Goal: Task Accomplishment & Management: Use online tool/utility

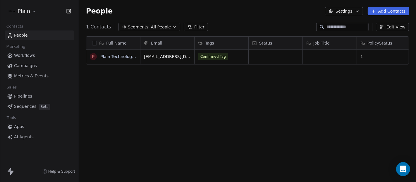
scroll to position [155, 332]
click at [26, 56] on span "Workflows" at bounding box center [24, 55] width 21 height 6
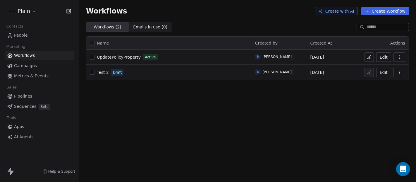
click at [30, 54] on span "Workflows" at bounding box center [24, 55] width 21 height 6
click at [27, 36] on link "People" at bounding box center [39, 35] width 69 height 10
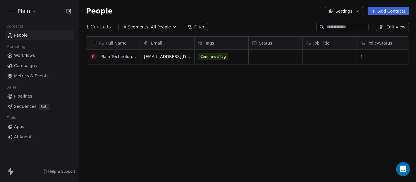
scroll to position [155, 332]
click at [207, 56] on span "Confirmed Tag" at bounding box center [213, 56] width 30 height 7
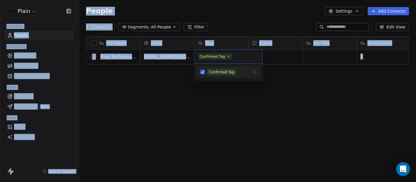
click at [207, 56] on div "Confirmed Tag" at bounding box center [211, 56] width 25 height 5
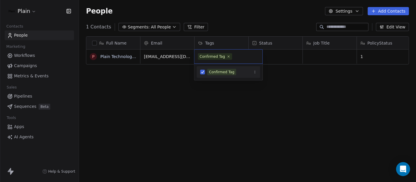
click at [198, 123] on html "Plain Contacts People Marketing Workflows Campaigns Metrics & Events Sales Pipe…" at bounding box center [208, 91] width 416 height 182
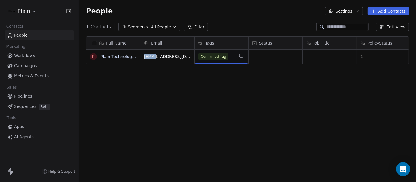
click at [198, 123] on html "Plain Contacts People Marketing Workflows Campaigns Metrics & Events Sales Pipe…" at bounding box center [208, 91] width 416 height 182
click at [353, 12] on button "Settings" at bounding box center [344, 11] width 38 height 8
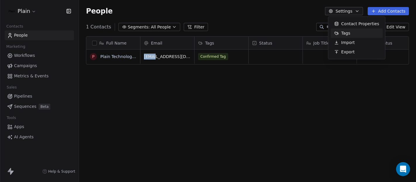
click at [344, 29] on div "Tags" at bounding box center [341, 32] width 23 height 9
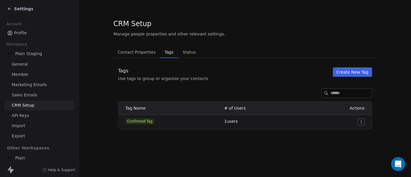
click at [364, 74] on button "Create New Tag" at bounding box center [352, 71] width 39 height 9
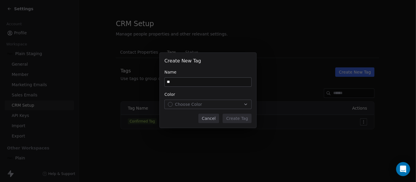
type input "*"
type input "******"
click at [213, 109] on div "Create New Tag Name ****** Color Choose Color Cancel Create Tag" at bounding box center [208, 90] width 97 height 75
click at [213, 105] on div "Choose Color" at bounding box center [208, 104] width 80 height 6
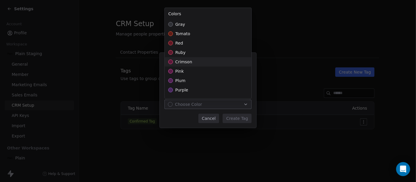
scroll to position [167, 0]
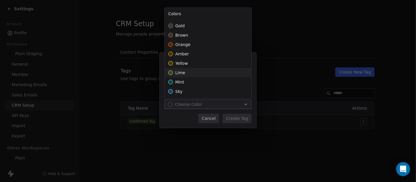
click at [184, 70] on div "lime" at bounding box center [208, 72] width 87 height 9
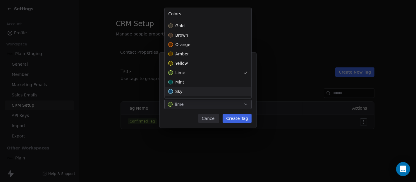
click at [228, 116] on div "Create New Tag Name ****** Color lime Cancel Create Tag" at bounding box center [208, 90] width 416 height 95
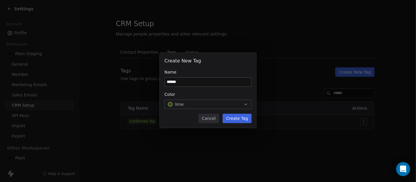
click at [228, 116] on button "Create Tag" at bounding box center [237, 117] width 29 height 9
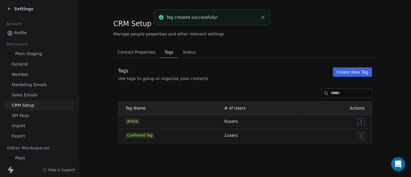
click at [354, 77] on div "Tags Use tags to group or organize your contacts Create New Tag" at bounding box center [244, 74] width 263 height 14
click at [354, 75] on button "Create New Tag" at bounding box center [352, 71] width 39 height 9
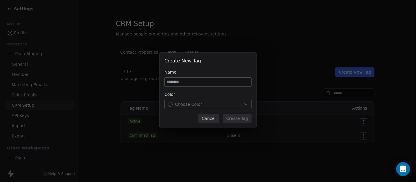
click at [184, 78] on input at bounding box center [208, 81] width 87 height 9
type input "********"
click at [175, 107] on span "Choose Color" at bounding box center [188, 104] width 27 height 6
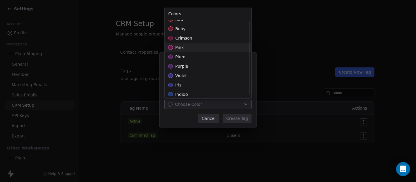
scroll to position [2, 0]
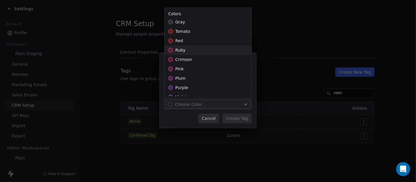
click at [180, 54] on div "ruby" at bounding box center [208, 49] width 87 height 9
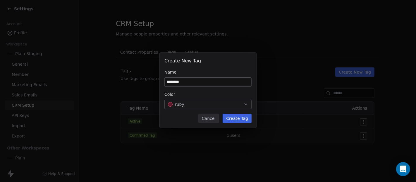
click at [235, 117] on div "Create New Tag Name ******** Color ruby Cancel Create Tag" at bounding box center [208, 90] width 416 height 95
click at [235, 117] on button "Create Tag" at bounding box center [237, 117] width 29 height 9
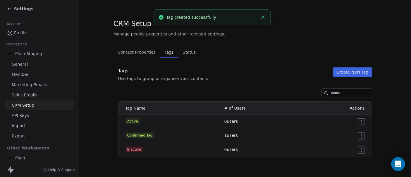
click at [348, 75] on button "Create New Tag" at bounding box center [352, 71] width 39 height 9
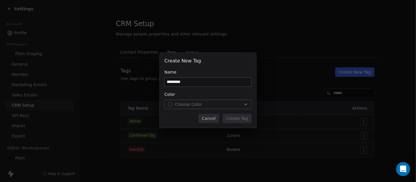
type input "*********"
click at [189, 104] on span "Choose Color" at bounding box center [188, 104] width 27 height 6
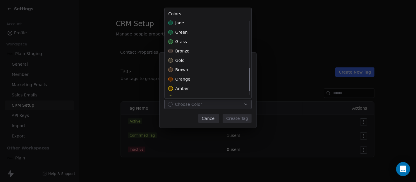
scroll to position [155, 0]
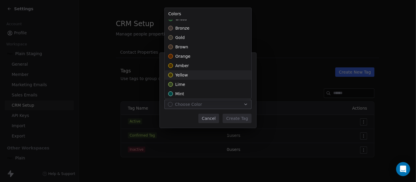
click at [184, 72] on span "yellow" at bounding box center [181, 75] width 13 height 6
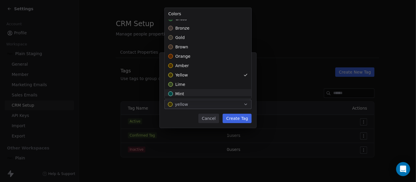
click at [242, 118] on div "Create New Tag Name ********* Color yellow Cancel Create Tag" at bounding box center [208, 90] width 416 height 95
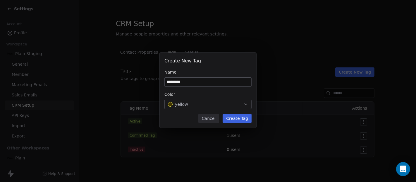
click at [242, 118] on button "Create Tag" at bounding box center [237, 117] width 29 height 9
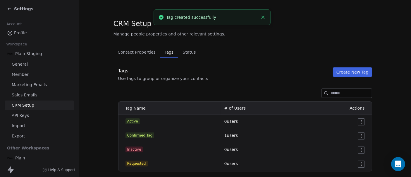
click at [359, 74] on button "Create New Tag" at bounding box center [352, 71] width 39 height 9
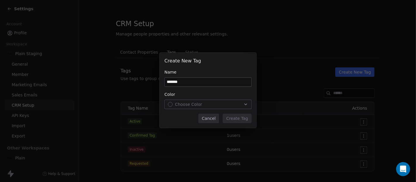
type input "*******"
click at [189, 107] on span "Choose Color" at bounding box center [188, 104] width 27 height 6
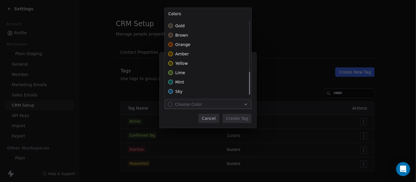
scroll to position [167, 0]
click at [177, 116] on div "Create New Tag Name ******* Color Choose Color Cancel Create Tag" at bounding box center [208, 90] width 416 height 95
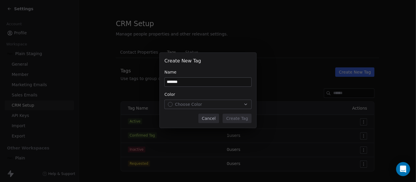
click at [182, 106] on span "Choose Color" at bounding box center [188, 104] width 27 height 6
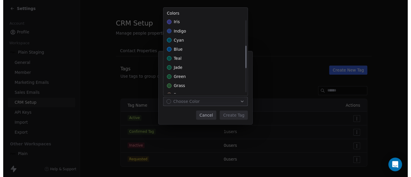
scroll to position [86, 0]
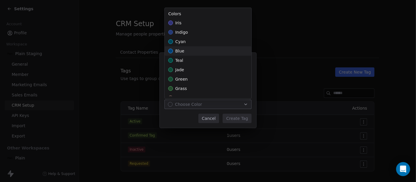
click at [185, 50] on div "blue" at bounding box center [208, 50] width 87 height 9
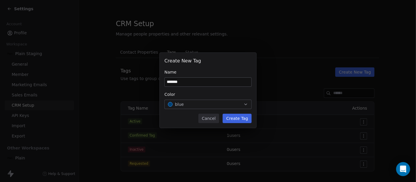
click at [235, 117] on div "Create New Tag Name ******* Color blue Cancel Create Tag" at bounding box center [208, 90] width 416 height 95
click at [235, 117] on button "Create Tag" at bounding box center [237, 117] width 29 height 9
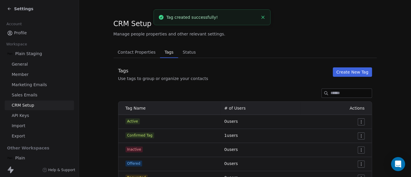
scroll to position [22, 0]
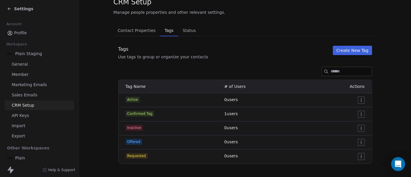
click at [359, 49] on button "Create New Tag" at bounding box center [352, 50] width 39 height 9
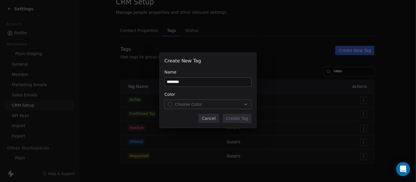
type input "********"
click at [222, 105] on div "Choose Color" at bounding box center [208, 104] width 80 height 6
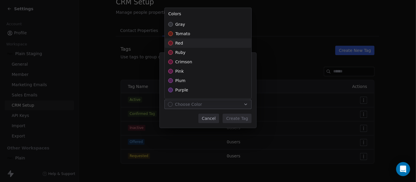
click at [187, 39] on div "red" at bounding box center [208, 42] width 87 height 9
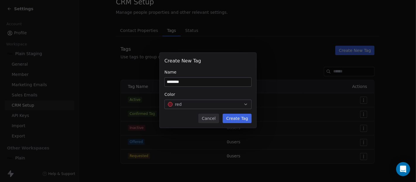
click at [237, 121] on div "Create New Tag Name ******** Color red Cancel Create Tag" at bounding box center [208, 90] width 416 height 95
click at [237, 121] on button "Create Tag" at bounding box center [237, 117] width 29 height 9
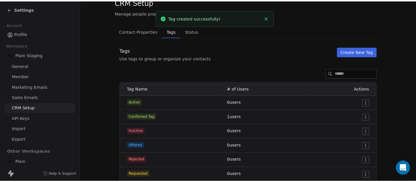
scroll to position [36, 0]
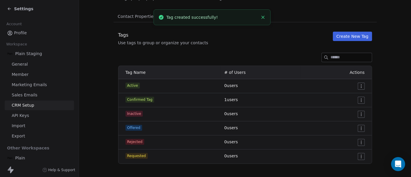
click at [355, 33] on button "Create New Tag" at bounding box center [352, 36] width 39 height 9
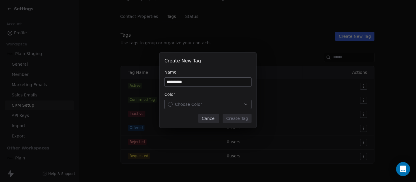
type input "*********"
click at [186, 104] on span "Choose Color" at bounding box center [188, 104] width 27 height 6
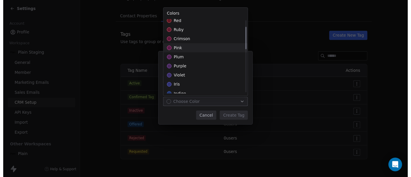
scroll to position [0, 0]
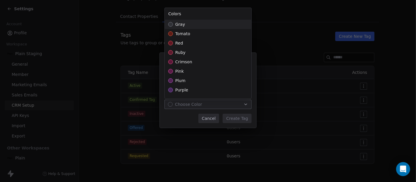
click at [189, 20] on div "gray" at bounding box center [208, 24] width 87 height 9
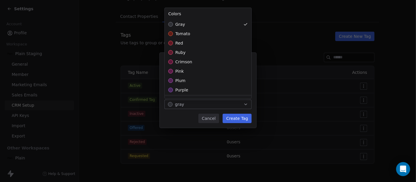
click at [240, 119] on div "Create New Tag Name ********* Color gray Cancel Create Tag" at bounding box center [208, 90] width 416 height 95
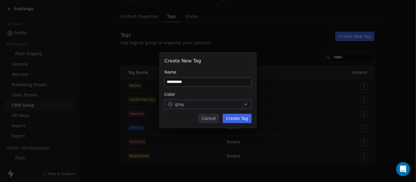
click at [240, 119] on button "Create Tag" at bounding box center [237, 117] width 29 height 9
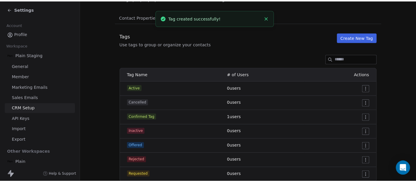
scroll to position [50, 0]
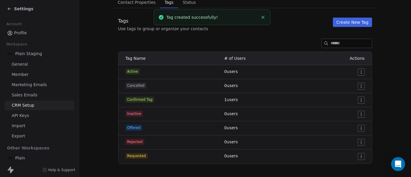
click at [350, 23] on button "Create New Tag" at bounding box center [352, 22] width 39 height 9
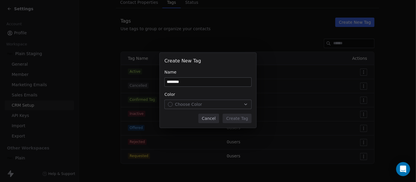
type input "********"
click at [183, 108] on button "Choose Color" at bounding box center [207, 103] width 87 height 9
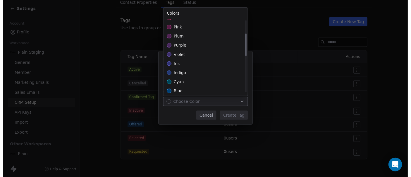
scroll to position [43, 0]
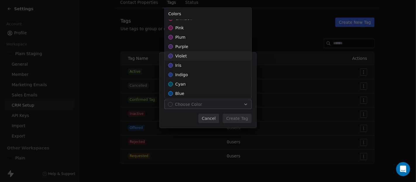
click at [180, 51] on div "violet" at bounding box center [208, 55] width 87 height 9
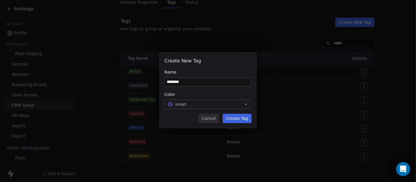
drag, startPoint x: 237, startPoint y: 122, endPoint x: 237, endPoint y: 118, distance: 4.1
click at [237, 118] on div "Create New Tag Name ******** Color violet Cancel Create Tag" at bounding box center [208, 90] width 416 height 95
click at [237, 118] on button "Create Tag" at bounding box center [237, 117] width 29 height 9
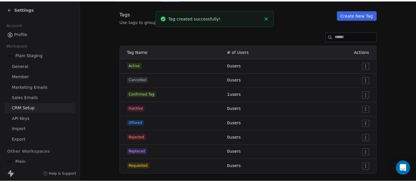
scroll to position [58, 0]
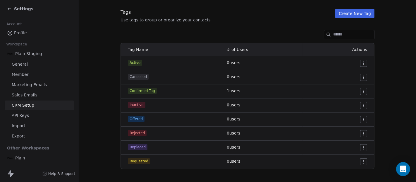
click at [360, 89] on html "Settings Account Profile Workspace Plain Staging General Member Marketing Email…" at bounding box center [208, 91] width 416 height 182
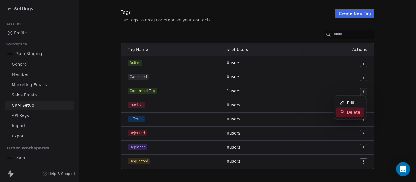
click at [348, 113] on span "Delete" at bounding box center [353, 112] width 13 height 6
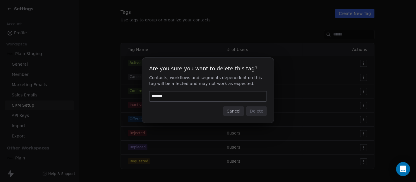
type input "******"
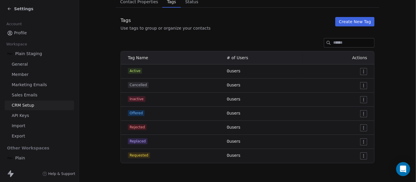
scroll to position [50, 0]
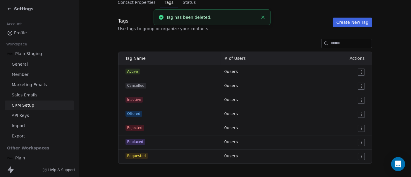
click at [7, 8] on icon at bounding box center [9, 8] width 5 height 5
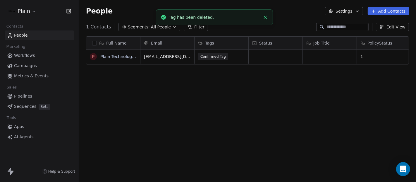
scroll to position [155, 332]
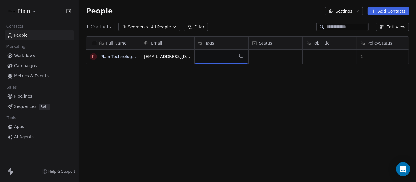
click at [207, 44] on span "Tags" at bounding box center [209, 43] width 9 height 6
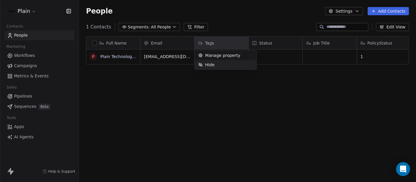
click at [204, 88] on html "Plain Contacts People Marketing Workflows Campaigns Metrics & Events Sales Pipe…" at bounding box center [208, 91] width 416 height 182
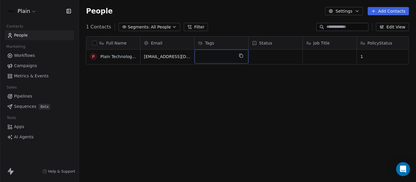
click at [208, 58] on div "grid" at bounding box center [221, 56] width 54 height 14
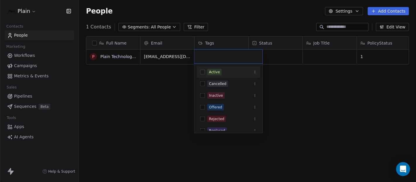
click at [203, 72] on button "Suggestions" at bounding box center [202, 72] width 5 height 5
click at [156, 82] on html "Plain Contacts People Marketing Workflows Campaigns Metrics & Events Sales Pipe…" at bounding box center [208, 91] width 416 height 182
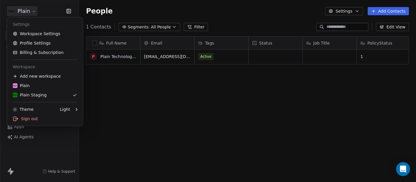
click at [30, 10] on html "Plain Contacts People Marketing Workflows Campaigns Metrics & Events Sales Pipe…" at bounding box center [208, 91] width 416 height 182
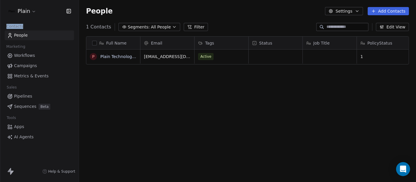
click at [30, 10] on html "Plain Contacts People Marketing Workflows Campaigns Metrics & Events Sales Pipe…" at bounding box center [208, 91] width 416 height 182
click at [379, 42] on span "PolicyStatus" at bounding box center [379, 43] width 25 height 6
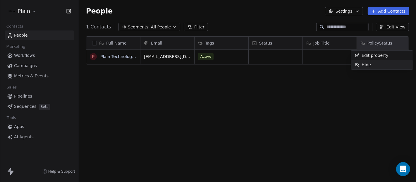
click at [362, 63] on span "Hide" at bounding box center [365, 65] width 9 height 6
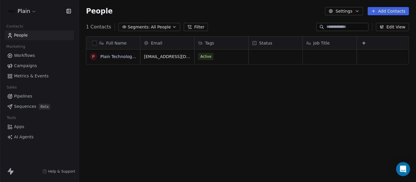
click at [299, 101] on div "Full Name P Plain Technologies ApS Email Tags Status Job Title hello@getplain.i…" at bounding box center [247, 112] width 337 height 160
click at [18, 59] on link "Workflows" at bounding box center [39, 56] width 69 height 10
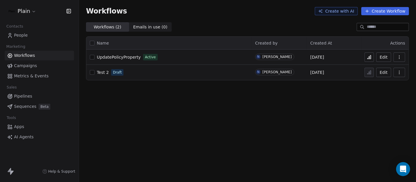
click at [123, 56] on span "UpdatePolicyProperty" at bounding box center [119, 57] width 44 height 5
click at [33, 56] on span "Workflows" at bounding box center [24, 55] width 21 height 6
click at [43, 56] on link "Workflows" at bounding box center [39, 56] width 69 height 10
click at [23, 76] on span "Metrics & Events" at bounding box center [31, 76] width 35 height 6
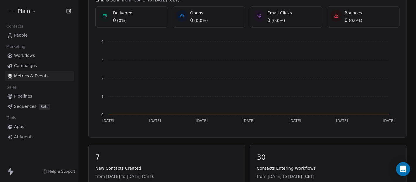
scroll to position [116, 0]
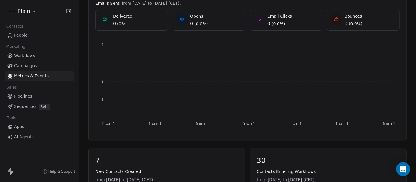
click at [19, 56] on span "Workflows" at bounding box center [24, 55] width 21 height 6
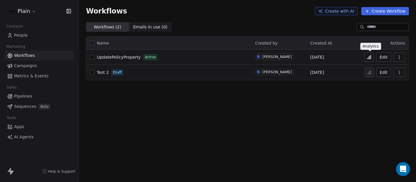
click at [368, 55] on icon at bounding box center [369, 57] width 5 height 5
click at [26, 64] on span "Campaigns" at bounding box center [25, 66] width 23 height 6
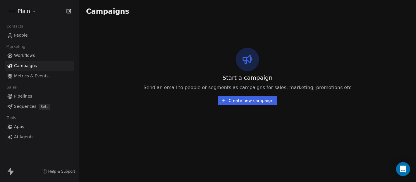
click at [37, 56] on link "Workflows" at bounding box center [39, 56] width 69 height 10
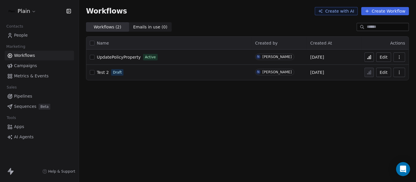
click at [369, 55] on icon at bounding box center [369, 57] width 5 height 5
click at [26, 72] on link "Metrics & Events" at bounding box center [39, 76] width 69 height 10
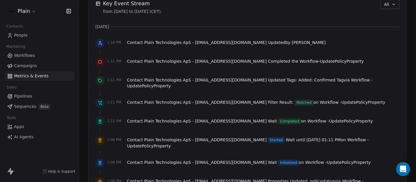
scroll to position [422, 0]
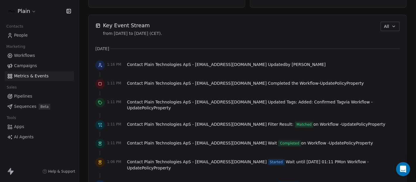
scroll to position [400, 0]
click at [220, 46] on div "[DATE]" at bounding box center [247, 49] width 304 height 6
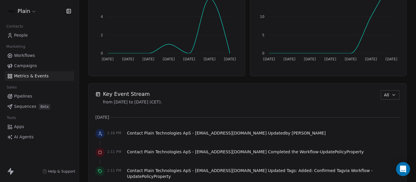
scroll to position [332, 0]
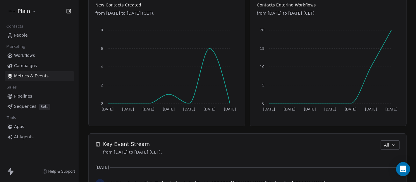
scroll to position [278, 0]
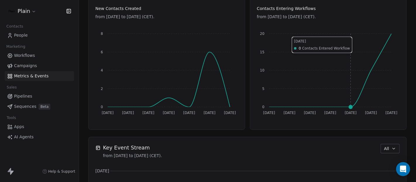
click at [339, 34] on icon "[DATE] Sep [DATE] Sep [DATE] Sep [DATE] 0 5 10 15 20" at bounding box center [324, 75] width 146 height 94
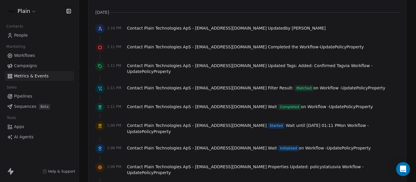
scroll to position [437, 0]
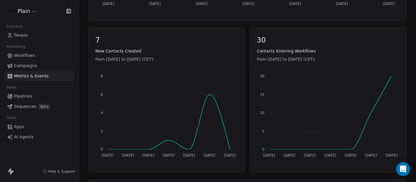
scroll to position [230, 0]
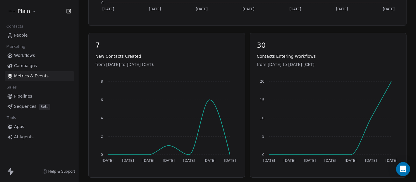
click at [23, 36] on span "People" at bounding box center [21, 35] width 14 height 6
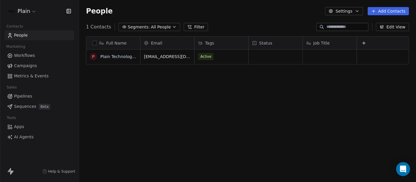
scroll to position [155, 332]
click at [222, 58] on div "Active" at bounding box center [216, 56] width 36 height 7
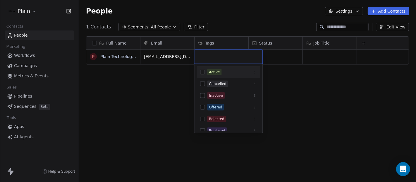
click at [301, 91] on html "Plain Contacts People Marketing Workflows Campaigns Metrics & Events Sales Pipe…" at bounding box center [208, 91] width 416 height 182
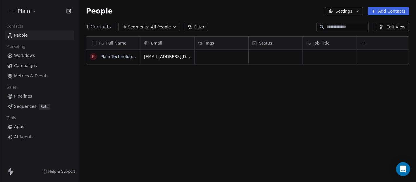
click at [391, 30] on button "Edit View" at bounding box center [392, 27] width 33 height 8
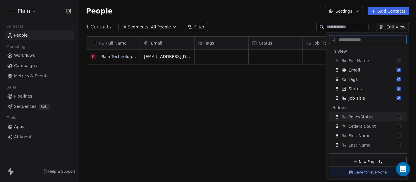
click at [397, 118] on button "Suggestions" at bounding box center [399, 117] width 4 height 4
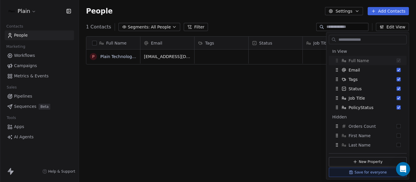
click at [245, 94] on div "Full Name P Plain Technologies ApS Email Tags Status Job Title PolicyStatus hel…" at bounding box center [247, 112] width 337 height 160
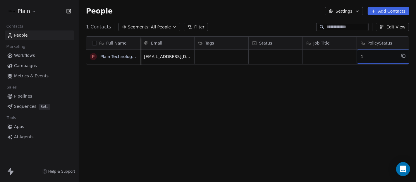
scroll to position [0, 7]
click at [368, 58] on span "1" at bounding box center [371, 57] width 36 height 6
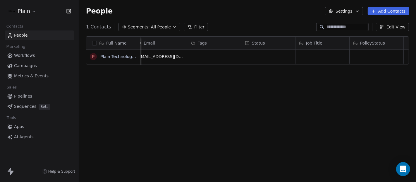
click at [303, 105] on html "Plain Contacts People Marketing Workflows Campaigns Metrics & Events Sales Pipe…" at bounding box center [208, 91] width 416 height 182
click at [12, 55] on icon at bounding box center [10, 56] width 6 height 6
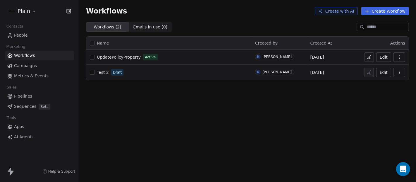
click at [21, 75] on span "Metrics & Events" at bounding box center [31, 76] width 35 height 6
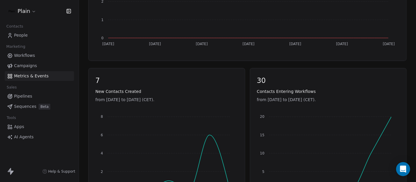
scroll to position [199, 0]
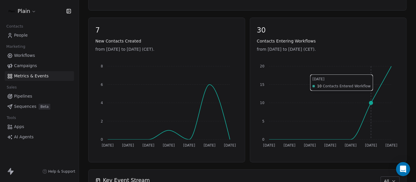
scroll to position [247, 0]
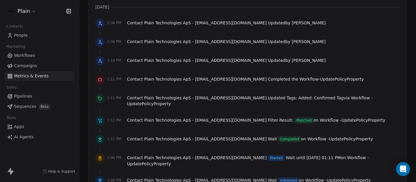
scroll to position [407, 0]
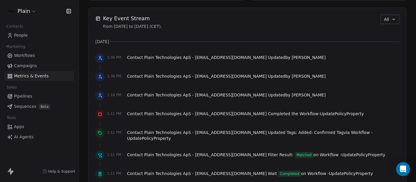
click at [24, 58] on span "Workflows" at bounding box center [24, 55] width 21 height 6
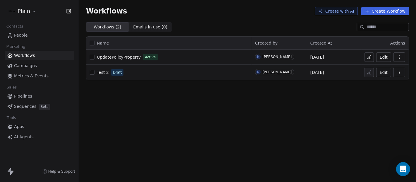
click at [371, 55] on icon at bounding box center [370, 57] width 1 height 4
click at [29, 74] on span "Metrics & Events" at bounding box center [31, 76] width 35 height 6
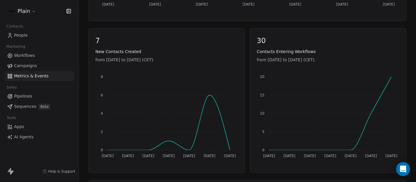
scroll to position [231, 0]
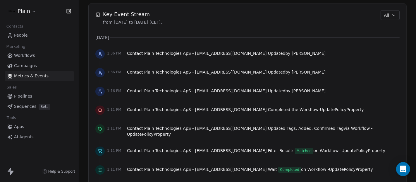
scroll to position [414, 0]
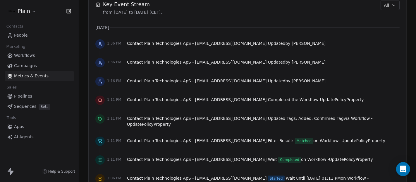
scroll to position [386, 0]
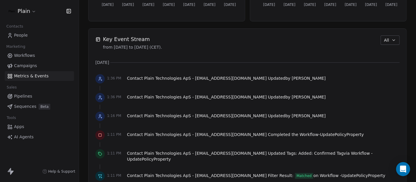
click at [23, 63] on span "Campaigns" at bounding box center [25, 66] width 23 height 6
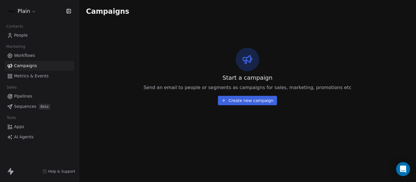
click at [30, 51] on link "Workflows" at bounding box center [39, 56] width 69 height 10
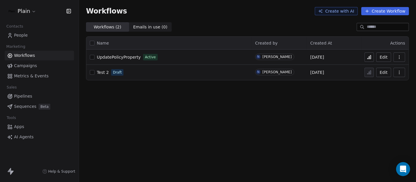
click at [372, 56] on button at bounding box center [368, 56] width 9 height 9
click at [31, 78] on span "Metrics & Events" at bounding box center [31, 76] width 35 height 6
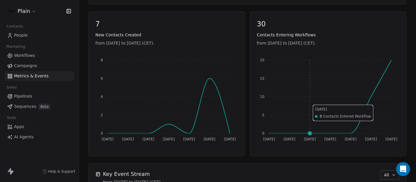
scroll to position [412, 0]
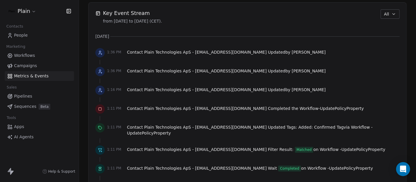
click at [20, 78] on span "Metrics & Events" at bounding box center [31, 76] width 35 height 6
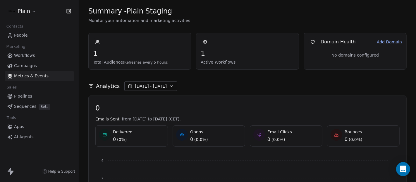
click at [20, 78] on span "Metrics & Events" at bounding box center [31, 76] width 35 height 6
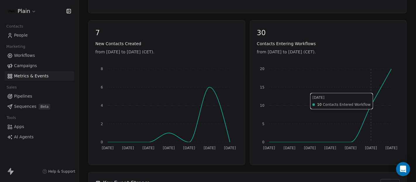
scroll to position [243, 0]
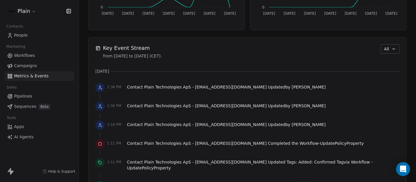
scroll to position [377, 0]
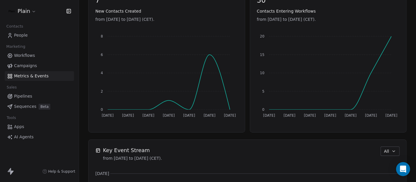
scroll to position [342, 0]
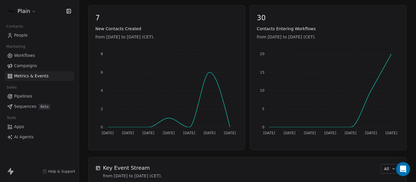
scroll to position [255, 0]
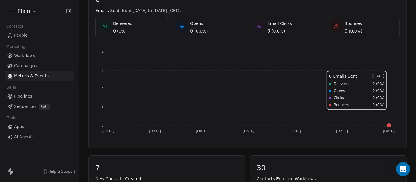
scroll to position [203, 0]
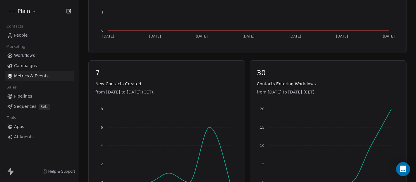
click at [30, 33] on link "People" at bounding box center [39, 35] width 69 height 10
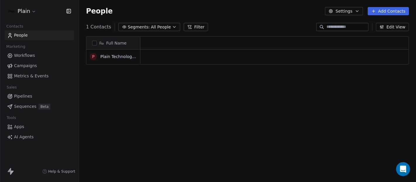
scroll to position [155, 332]
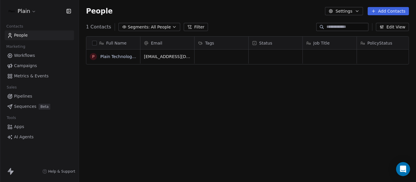
click at [30, 54] on span "Workflows" at bounding box center [24, 55] width 21 height 6
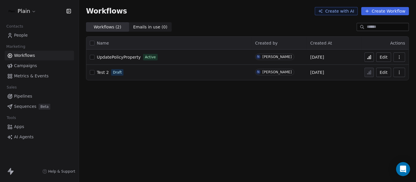
click at [23, 66] on span "Campaigns" at bounding box center [25, 66] width 23 height 6
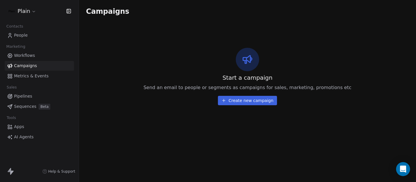
click at [30, 78] on span "Metrics & Events" at bounding box center [31, 76] width 35 height 6
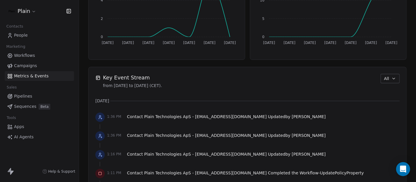
scroll to position [347, 0]
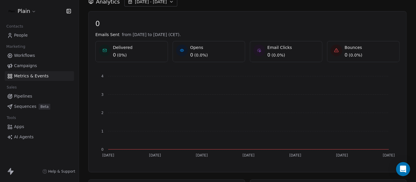
scroll to position [78, 0]
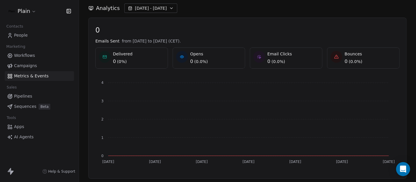
click at [23, 57] on span "Workflows" at bounding box center [24, 55] width 21 height 6
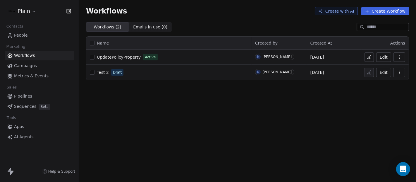
click at [369, 57] on icon at bounding box center [369, 57] width 5 height 5
click at [382, 58] on button "Edit" at bounding box center [383, 56] width 15 height 9
click at [126, 58] on span "UpdatePolicyProperty" at bounding box center [119, 57] width 44 height 5
click at [27, 36] on link "People" at bounding box center [39, 35] width 69 height 10
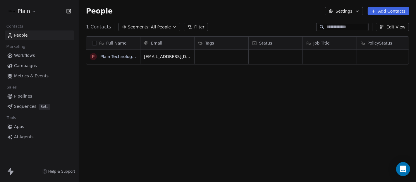
scroll to position [155, 332]
click at [24, 56] on span "Workflows" at bounding box center [24, 55] width 21 height 6
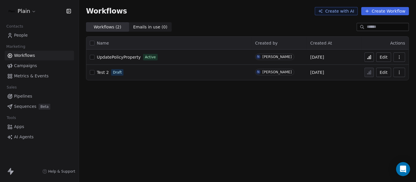
click at [121, 58] on span "UpdatePolicyProperty" at bounding box center [119, 57] width 44 height 5
click at [370, 57] on icon at bounding box center [369, 57] width 5 height 5
click at [33, 38] on link "People" at bounding box center [39, 35] width 69 height 10
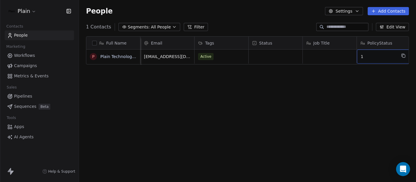
scroll to position [0, 7]
click at [364, 58] on span "1" at bounding box center [371, 57] width 36 height 6
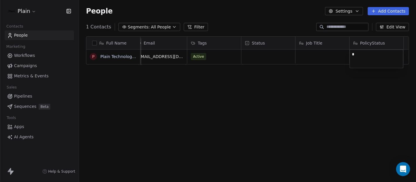
click at [364, 58] on textarea "*" at bounding box center [376, 59] width 53 height 18
click at [283, 83] on html "Plain Contacts People Marketing Workflows Campaigns Metrics & Events Sales Pipe…" at bounding box center [208, 91] width 416 height 182
click at [368, 102] on div "Full Name P Plain Technologies ApS Email Tags Status Job Title PolicyStatus hel…" at bounding box center [247, 112] width 337 height 160
click at [218, 54] on div "Active" at bounding box center [209, 56] width 36 height 7
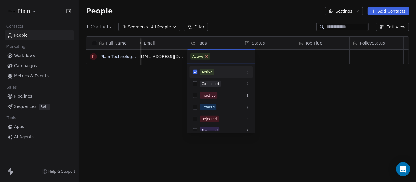
click at [207, 57] on icon at bounding box center [207, 56] width 4 height 4
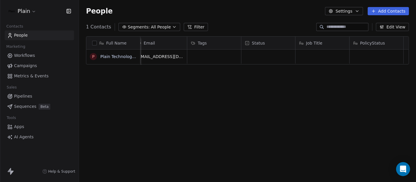
click at [164, 82] on html "Plain Contacts People Marketing Workflows Campaigns Metrics & Events Sales Pipe…" at bounding box center [208, 91] width 416 height 182
click at [159, 82] on div "Full Name P Plain Technologies ApS Email Tags Status Job Title PolicyStatus hel…" at bounding box center [247, 112] width 337 height 160
click at [34, 57] on link "Workflows" at bounding box center [39, 56] width 69 height 10
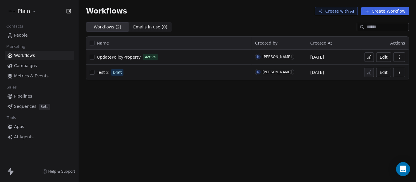
click at [373, 58] on button at bounding box center [368, 56] width 9 height 9
click at [30, 31] on link "People" at bounding box center [39, 35] width 69 height 10
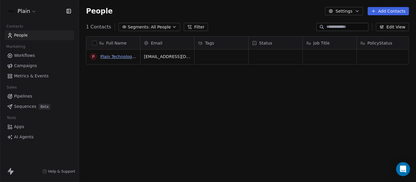
scroll to position [155, 332]
click at [22, 77] on span "Metrics & Events" at bounding box center [31, 76] width 35 height 6
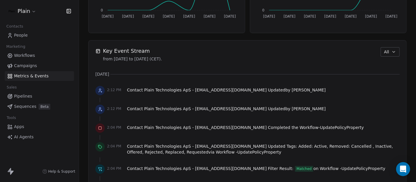
scroll to position [399, 0]
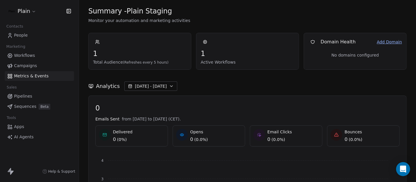
click at [23, 57] on span "Workflows" at bounding box center [24, 55] width 21 height 6
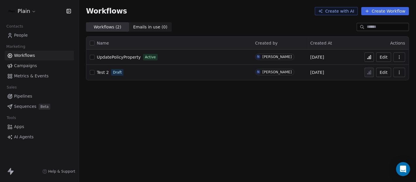
click at [31, 68] on span "Campaigns" at bounding box center [25, 66] width 23 height 6
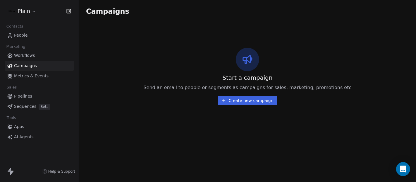
click at [29, 72] on link "Metrics & Events" at bounding box center [39, 76] width 69 height 10
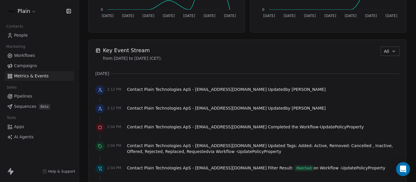
scroll to position [369, 0]
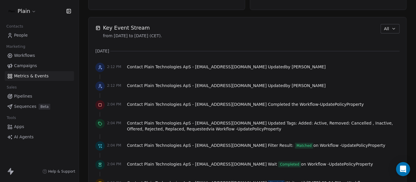
scroll to position [398, 0]
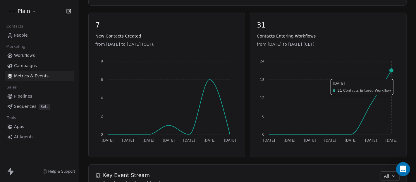
scroll to position [250, 0]
click at [43, 54] on link "Workflows" at bounding box center [39, 56] width 69 height 10
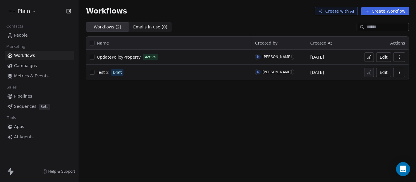
click at [371, 59] on icon at bounding box center [370, 57] width 1 height 4
click at [23, 70] on div "Workflows Campaigns Metrics & Events" at bounding box center [39, 66] width 69 height 30
click at [23, 74] on span "Metrics & Events" at bounding box center [31, 76] width 35 height 6
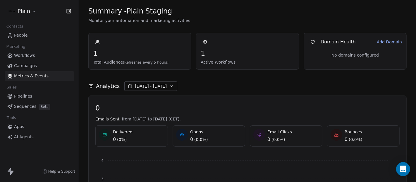
click at [33, 35] on link "People" at bounding box center [39, 35] width 69 height 10
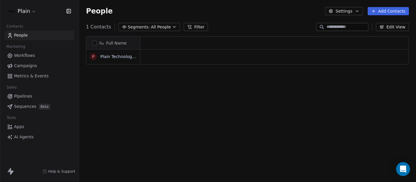
scroll to position [155, 332]
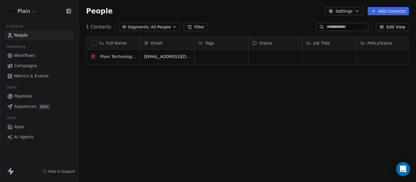
click at [28, 73] on span "Metrics & Events" at bounding box center [31, 76] width 35 height 6
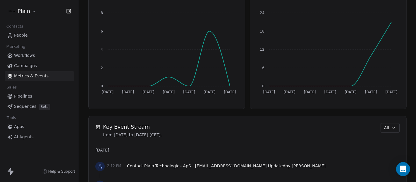
scroll to position [288, 0]
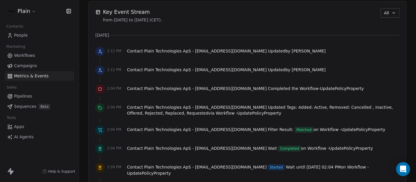
scroll to position [413, 0]
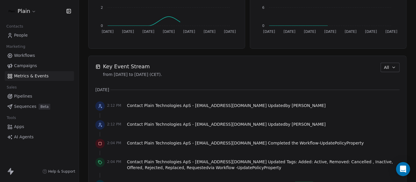
scroll to position [359, 0]
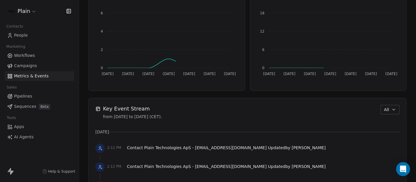
scroll to position [349, 0]
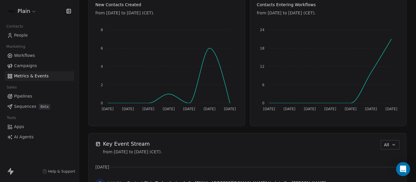
scroll to position [282, 0]
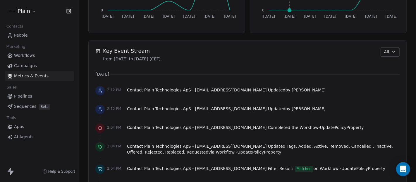
scroll to position [375, 0]
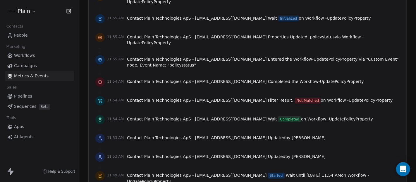
scroll to position [1262, 0]
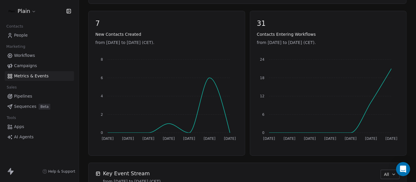
scroll to position [253, 0]
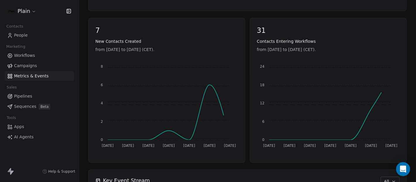
scroll to position [246, 0]
click at [16, 53] on span "Workflows" at bounding box center [24, 55] width 21 height 6
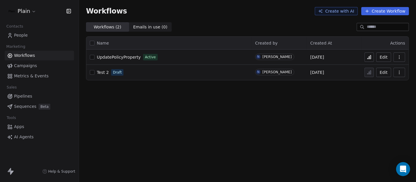
click at [366, 56] on button at bounding box center [368, 56] width 9 height 9
click at [27, 37] on link "People" at bounding box center [39, 35] width 69 height 10
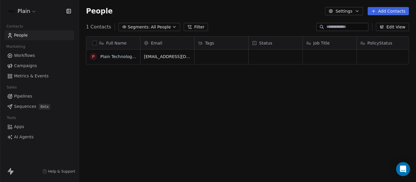
scroll to position [155, 332]
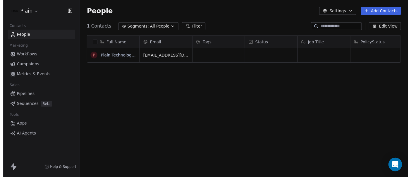
scroll to position [155, 332]
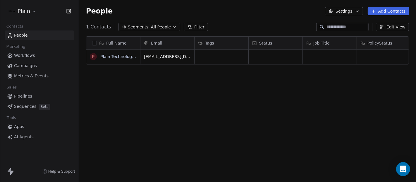
click at [338, 13] on button "Settings" at bounding box center [344, 11] width 38 height 8
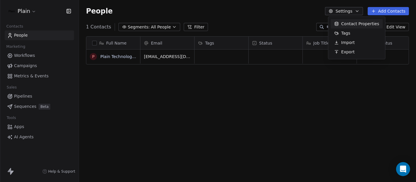
click at [342, 23] on span "Contact Properties" at bounding box center [360, 24] width 38 height 6
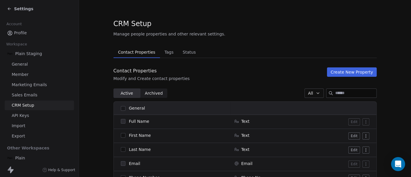
click at [186, 53] on span "Status" at bounding box center [189, 52] width 18 height 8
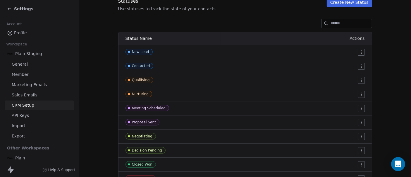
scroll to position [69, 0]
click at [35, 56] on span "Plain Staging" at bounding box center [28, 54] width 27 height 6
click at [20, 66] on span "General" at bounding box center [20, 64] width 16 height 6
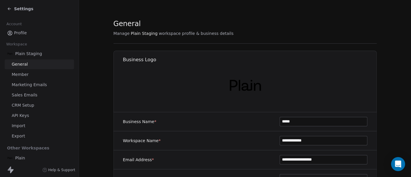
click at [31, 79] on link "Member" at bounding box center [39, 75] width 69 height 10
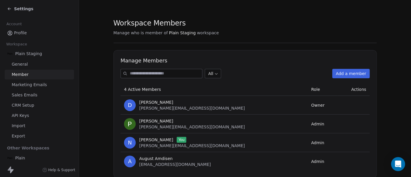
click at [10, 9] on icon at bounding box center [9, 8] width 5 height 5
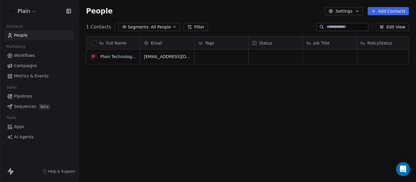
scroll to position [155, 332]
click at [30, 54] on span "Workflows" at bounding box center [24, 55] width 21 height 6
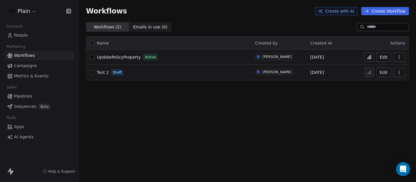
click at [365, 56] on button at bounding box center [368, 56] width 9 height 9
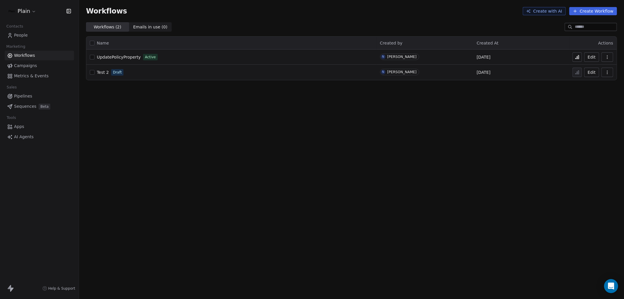
click at [19, 73] on span "Metrics & Events" at bounding box center [31, 76] width 35 height 6
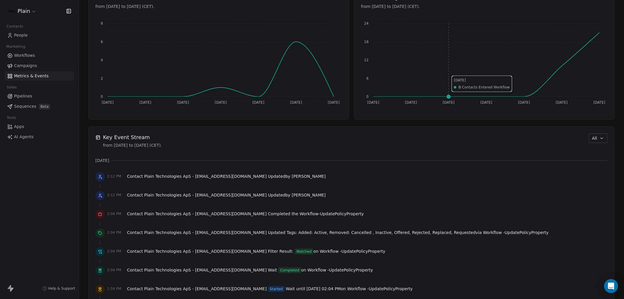
scroll to position [288, 0]
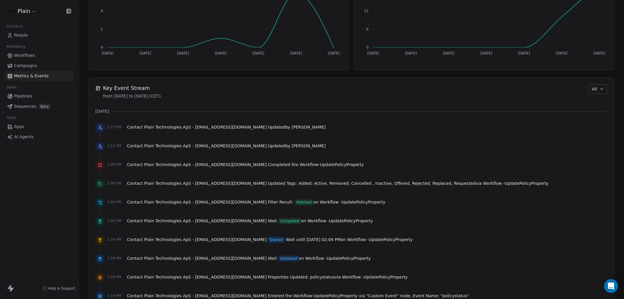
scroll to position [283, 0]
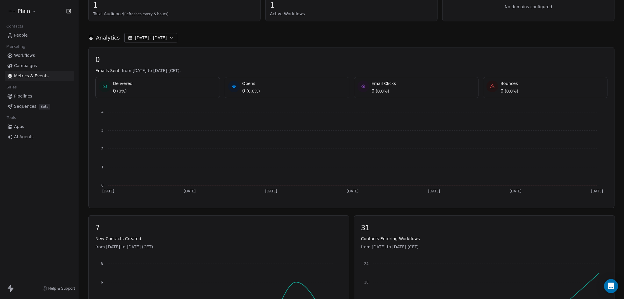
scroll to position [48, 0]
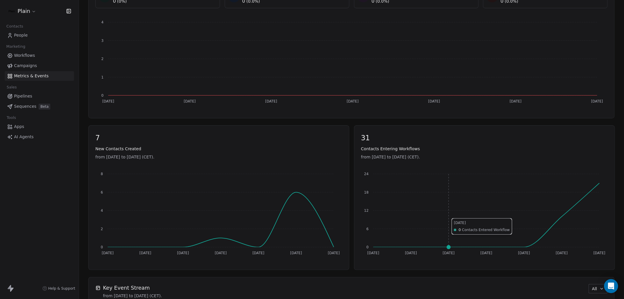
scroll to position [118, 0]
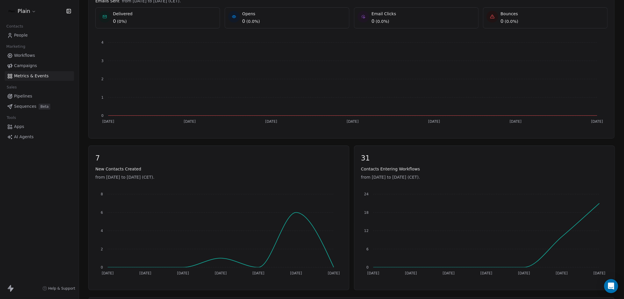
click at [20, 55] on span "Workflows" at bounding box center [24, 55] width 21 height 6
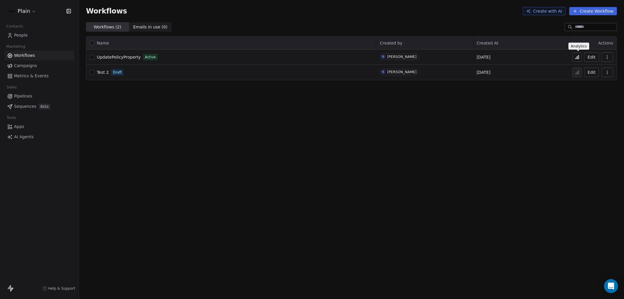
click at [575, 55] on icon at bounding box center [577, 57] width 5 height 5
click at [585, 56] on button "Edit" at bounding box center [591, 56] width 15 height 9
click at [595, 57] on button "Edit" at bounding box center [591, 56] width 15 height 9
click at [30, 75] on span "Metrics & Events" at bounding box center [31, 76] width 35 height 6
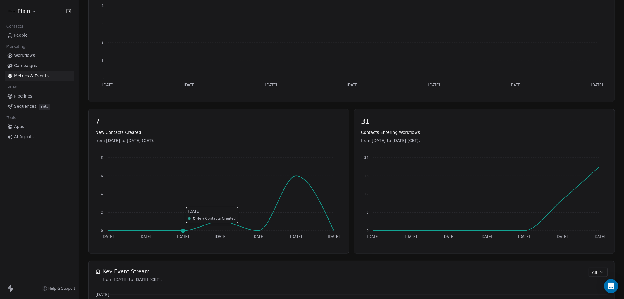
scroll to position [154, 0]
click at [37, 57] on link "Workflows" at bounding box center [39, 56] width 69 height 10
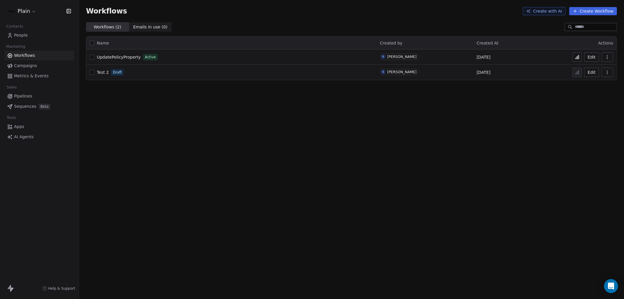
click at [577, 60] on button at bounding box center [576, 56] width 9 height 9
click at [107, 73] on span "Test 2" at bounding box center [103, 72] width 12 height 5
click at [25, 52] on span "Workflows" at bounding box center [24, 55] width 21 height 6
click at [20, 75] on span "Metrics & Events" at bounding box center [31, 76] width 35 height 6
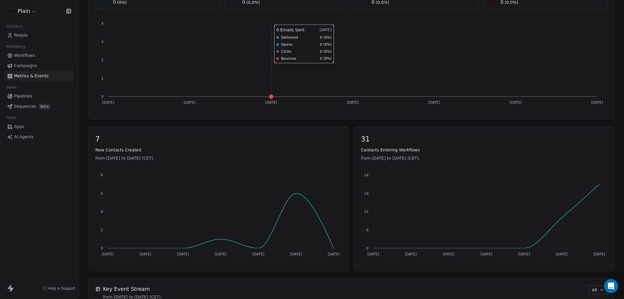
scroll to position [122, 0]
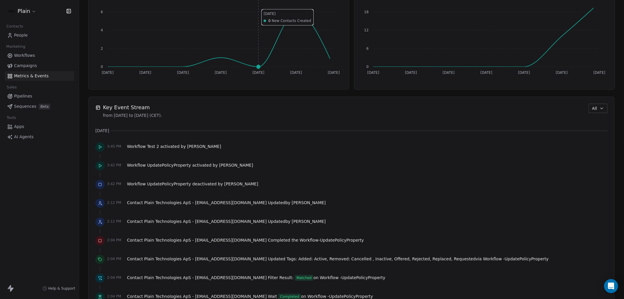
scroll to position [319, 0]
click at [30, 56] on span "Workflows" at bounding box center [24, 55] width 21 height 6
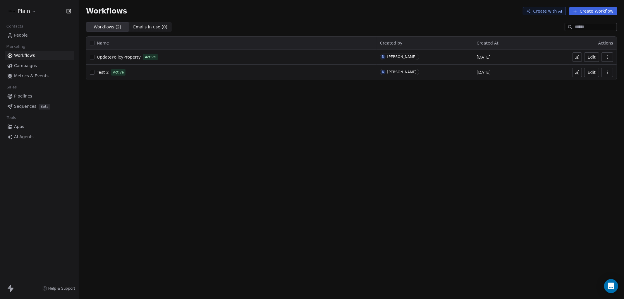
click at [577, 57] on icon at bounding box center [577, 57] width 1 height 2
click at [576, 71] on icon at bounding box center [577, 72] width 5 height 5
click at [607, 71] on icon "button" at bounding box center [607, 72] width 5 height 5
click at [581, 113] on icon at bounding box center [579, 114] width 5 height 5
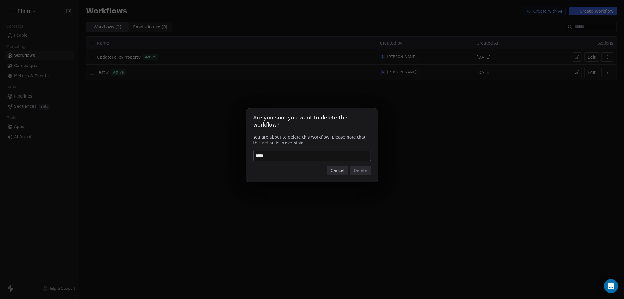
type input "******"
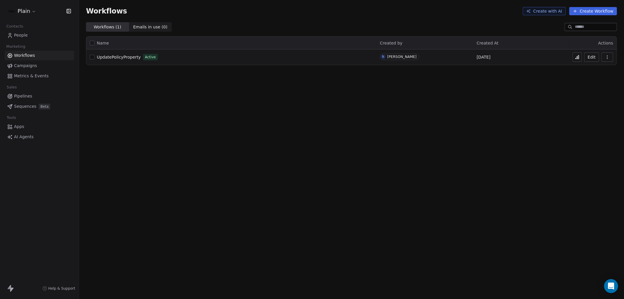
click at [27, 73] on span "Metrics & Events" at bounding box center [31, 76] width 35 height 6
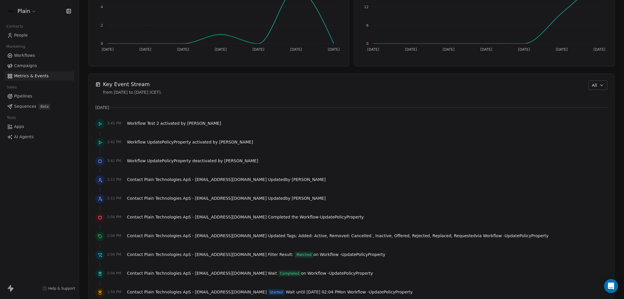
scroll to position [342, 0]
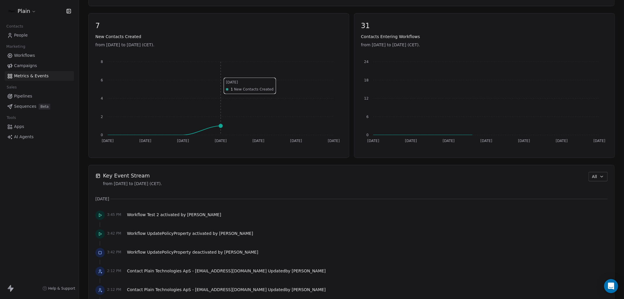
scroll to position [353, 0]
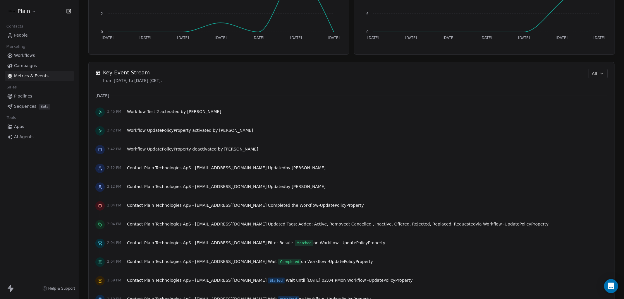
click at [24, 97] on span "Pipelines" at bounding box center [23, 96] width 18 height 6
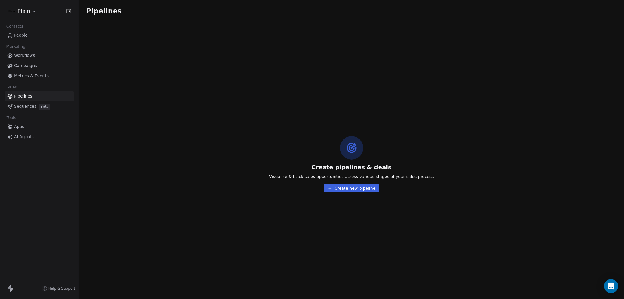
click at [19, 103] on span "Sequences" at bounding box center [25, 106] width 22 height 6
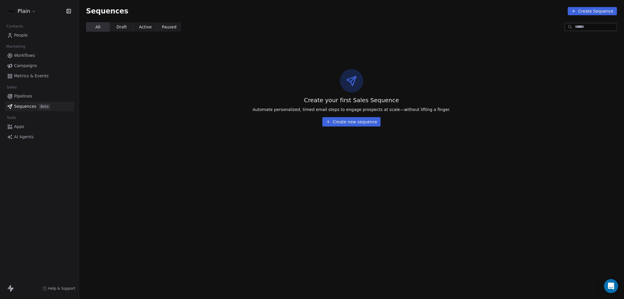
click at [122, 26] on span "Draft" at bounding box center [121, 27] width 10 height 6
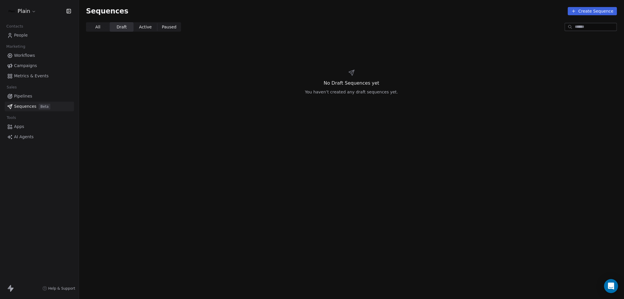
click at [148, 24] on span "Active" at bounding box center [145, 27] width 13 height 6
click at [170, 22] on span "Paused Paused" at bounding box center [169, 26] width 24 height 9
click at [103, 26] on span "All All" at bounding box center [98, 26] width 24 height 9
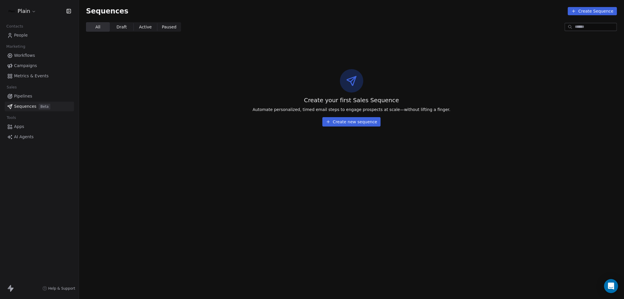
click at [21, 126] on span "Apps" at bounding box center [19, 126] width 10 height 6
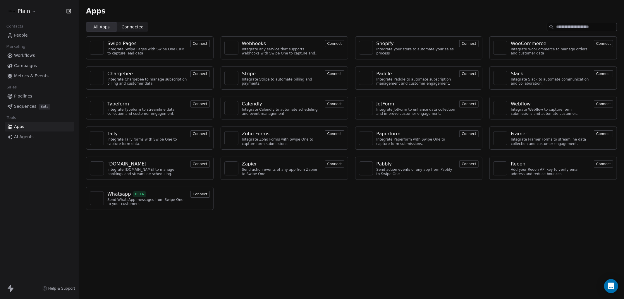
click at [128, 22] on span "Connected Connected" at bounding box center [132, 26] width 31 height 9
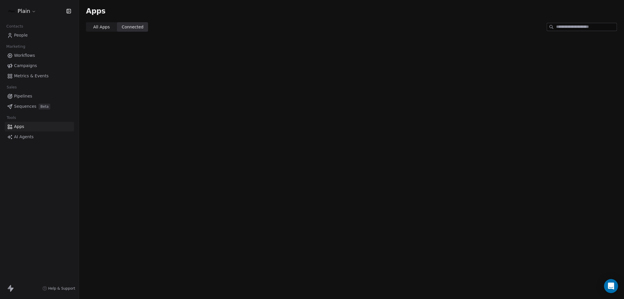
click at [101, 27] on span "All Apps" at bounding box center [101, 27] width 16 height 6
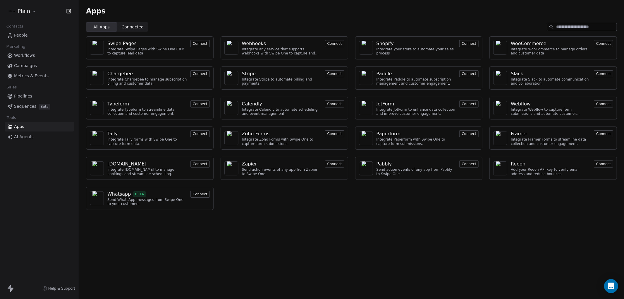
click at [17, 54] on span "Workflows" at bounding box center [24, 55] width 21 height 6
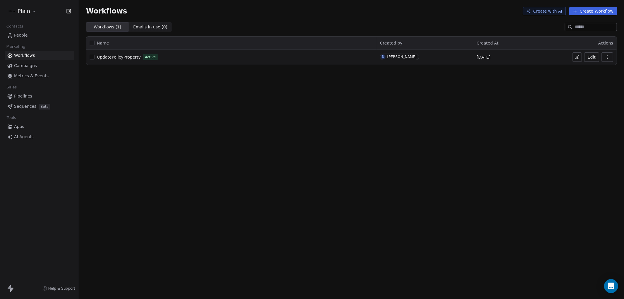
click at [573, 55] on button at bounding box center [576, 56] width 9 height 9
click at [609, 53] on button "button" at bounding box center [607, 56] width 12 height 9
click at [594, 80] on span "Duplicate" at bounding box center [593, 80] width 20 height 6
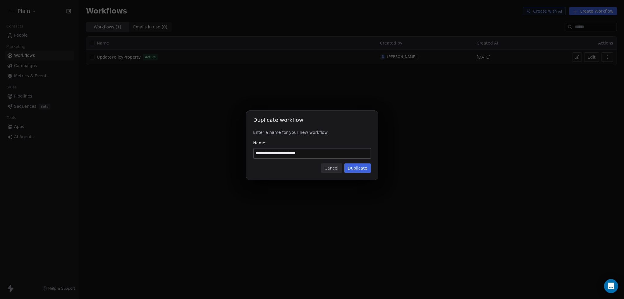
click at [360, 167] on button "Duplicate" at bounding box center [357, 167] width 27 height 9
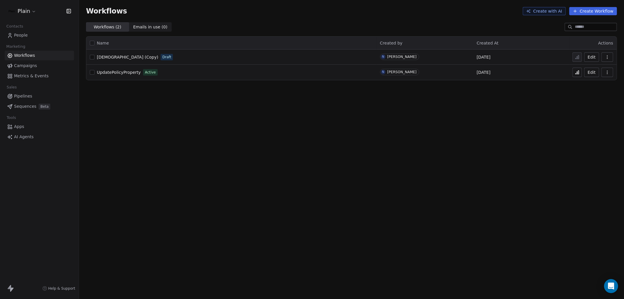
click at [591, 71] on button "Edit" at bounding box center [591, 72] width 15 height 9
click at [133, 55] on span "[DEMOGRAPHIC_DATA] (Copy)" at bounding box center [127, 57] width 61 height 5
click at [579, 60] on button at bounding box center [576, 56] width 9 height 9
click at [21, 37] on span "People" at bounding box center [21, 35] width 14 height 6
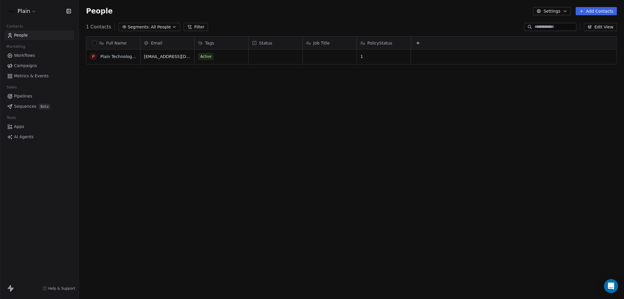
scroll to position [258, 540]
